Goal: Find contact information: Find contact information

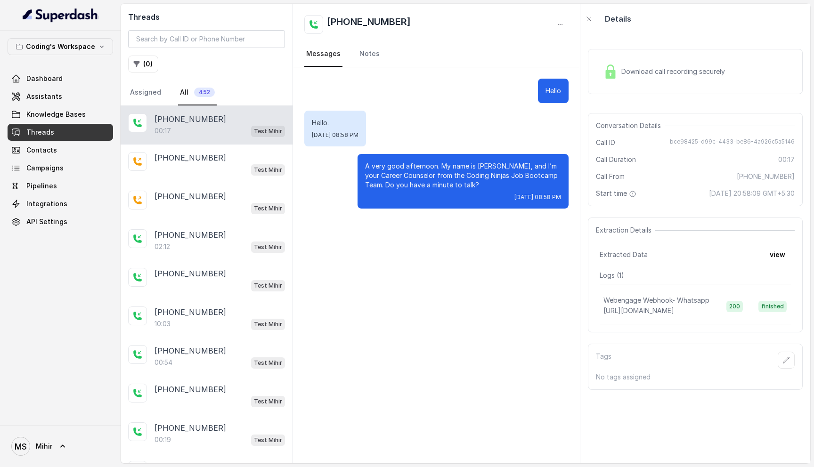
click at [201, 121] on p "[PHONE_NUMBER]" at bounding box center [191, 119] width 72 height 11
